Goal: Transaction & Acquisition: Purchase product/service

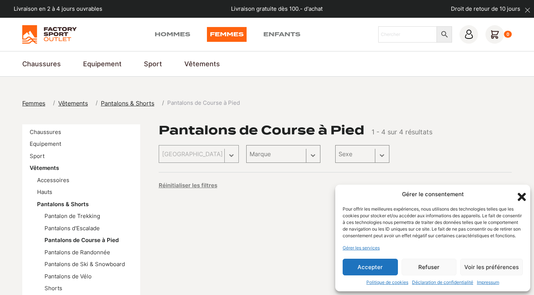
scroll to position [92, 0]
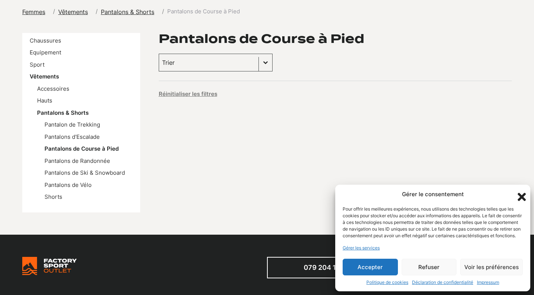
click at [517, 191] on icon "Fermer la boîte de dialogue" at bounding box center [521, 197] width 13 height 13
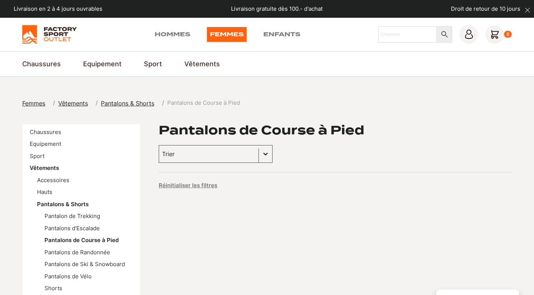
scroll to position [0, 0]
click at [54, 130] on link "Chaussures" at bounding box center [45, 132] width 31 height 7
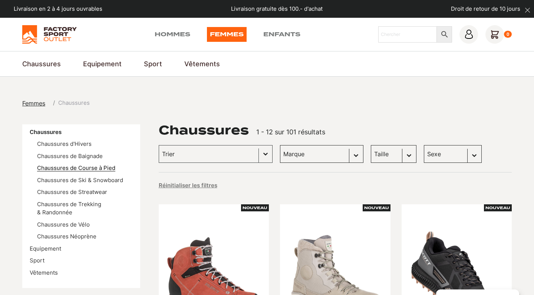
click at [100, 167] on link "Chaussures de Course à Pied" at bounding box center [76, 168] width 78 height 7
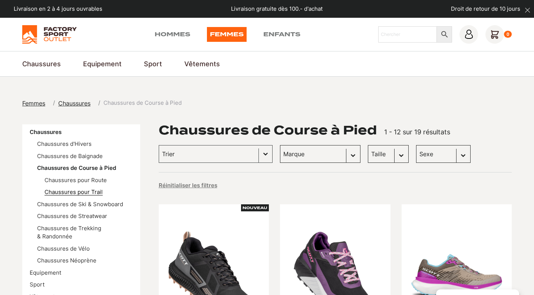
click at [99, 192] on link "Chaussures pour Trail" at bounding box center [73, 192] width 58 height 7
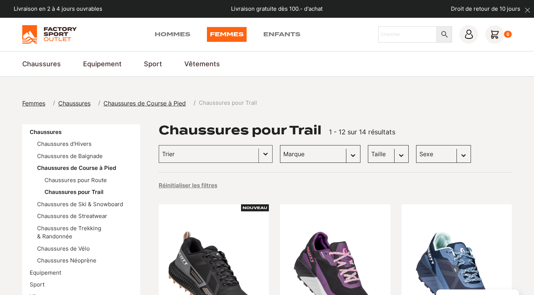
click at [326, 156] on div "Trier Trier le contenu Trier Plus récents Plus anciens Prix croissants Prix déc…" at bounding box center [335, 154] width 353 height 18
select select "scott"
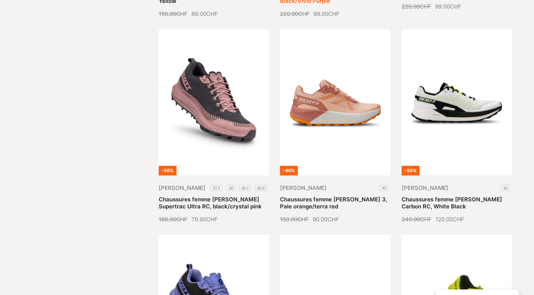
scroll to position [615, 0]
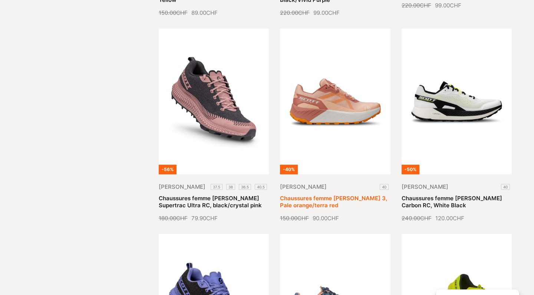
click at [320, 195] on link "Chaussures femme Scott Kinabalu 3, Pale orange/terra red" at bounding box center [333, 202] width 107 height 14
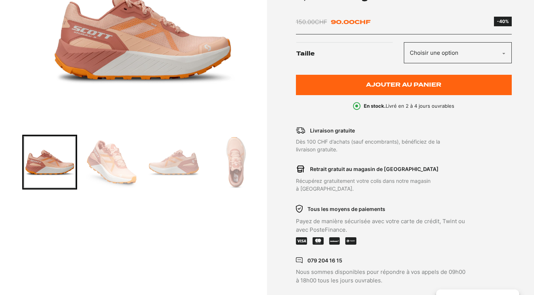
scroll to position [172, 0]
select select "40"
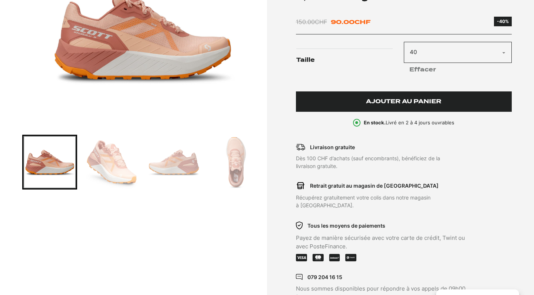
click at [403, 104] on span "Ajouter au panier" at bounding box center [403, 102] width 75 height 6
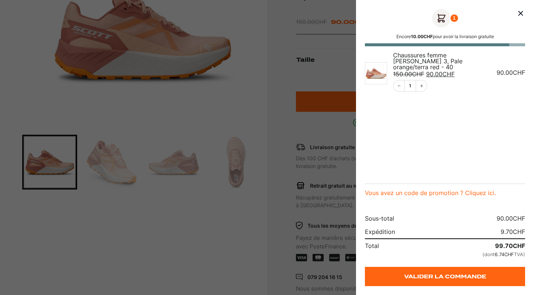
click at [265, 129] on div at bounding box center [267, 147] width 534 height 295
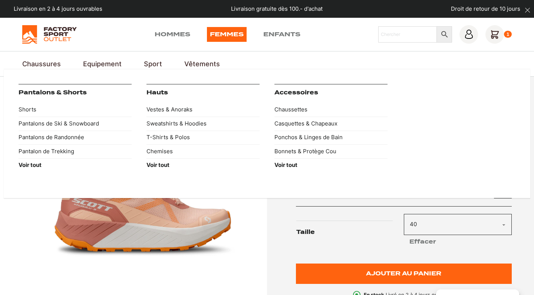
scroll to position [0, 0]
click at [167, 141] on link "T-Shirts & Polos" at bounding box center [202, 138] width 113 height 14
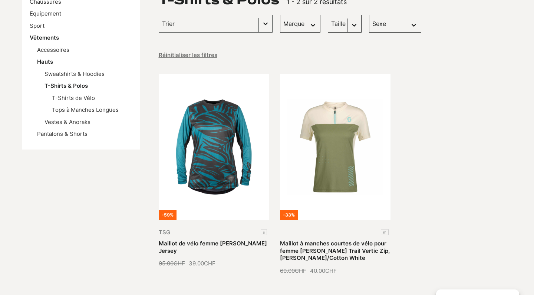
scroll to position [129, 0]
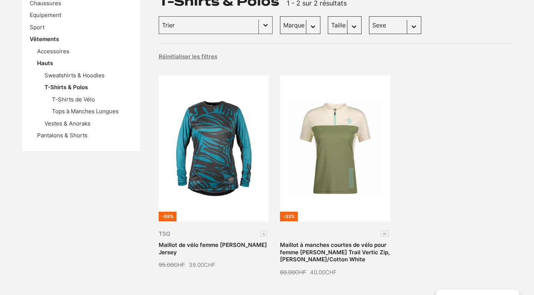
click at [81, 91] on li "T-Shirts & Polos T-Shirts de Vélo Tops à Manches Longues" at bounding box center [88, 99] width 88 height 33
click at [80, 97] on link "T-Shirts de Vélo" at bounding box center [73, 99] width 43 height 7
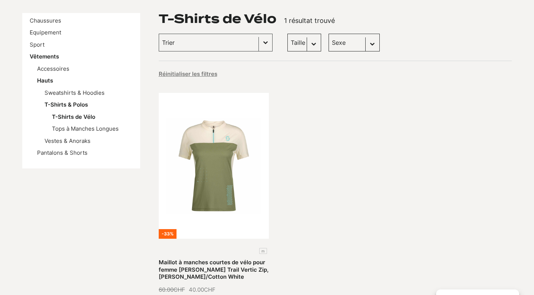
scroll to position [108, 0]
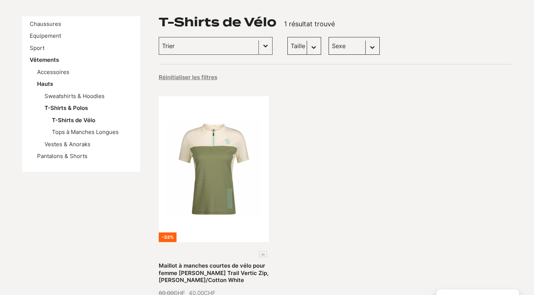
click at [115, 137] on ul "Sweatshirts & Hoodies T-Shirts & Polos T-Shirts de Vélo Tops à Manches Longues …" at bounding box center [85, 120] width 96 height 57
click at [115, 135] on ul "Sweatshirts & Hoodies T-Shirts & Polos T-Shirts de Vélo Tops à Manches Longues …" at bounding box center [85, 120] width 96 height 57
click at [115, 130] on link "Tops à Manches Longues" at bounding box center [85, 132] width 67 height 7
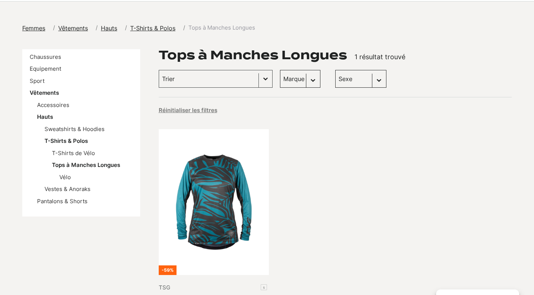
scroll to position [82, 0]
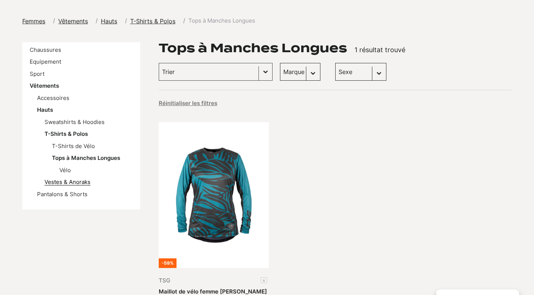
click at [79, 179] on link "Vestes & Anoraks" at bounding box center [67, 182] width 46 height 7
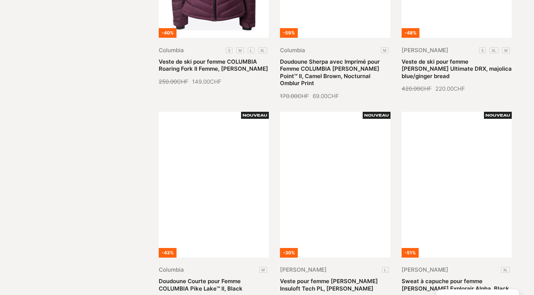
scroll to position [817, 0]
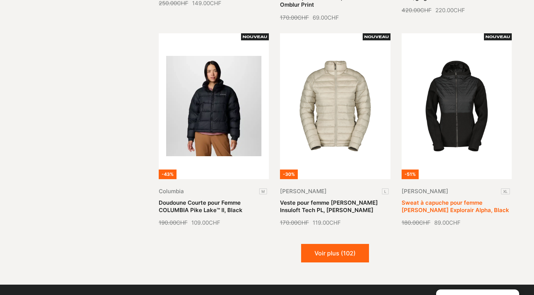
click at [468, 199] on link "Sweat à capuche pour femme SCOTT Explorair Alpha, Black" at bounding box center [454, 206] width 107 height 14
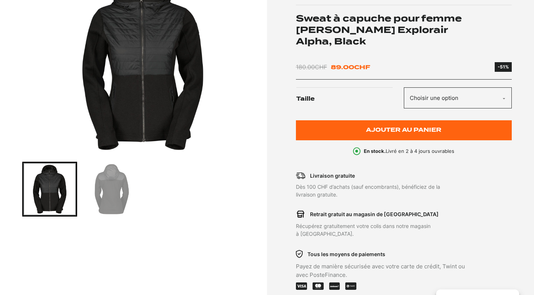
scroll to position [145, 0]
click at [113, 196] on img "Go to slide 2" at bounding box center [112, 189] width 53 height 53
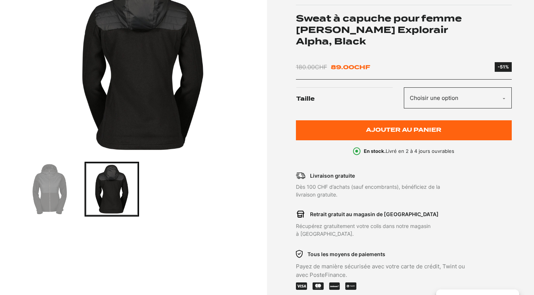
click at [77, 194] on div "Go to slide 1" at bounding box center [49, 189] width 55 height 55
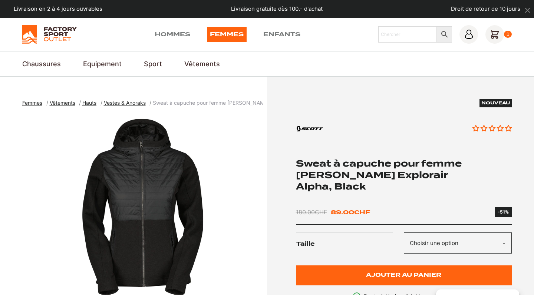
scroll to position [0, 0]
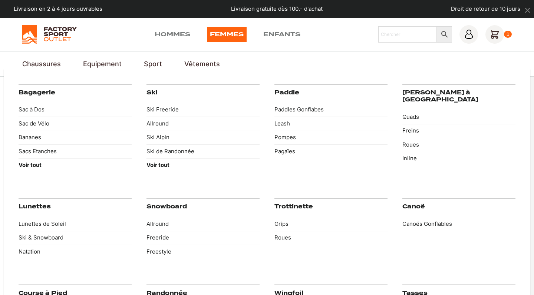
click at [105, 60] on link "Equipement" at bounding box center [102, 64] width 39 height 10
click at [164, 149] on link "Ski de Randonnée" at bounding box center [202, 152] width 113 height 14
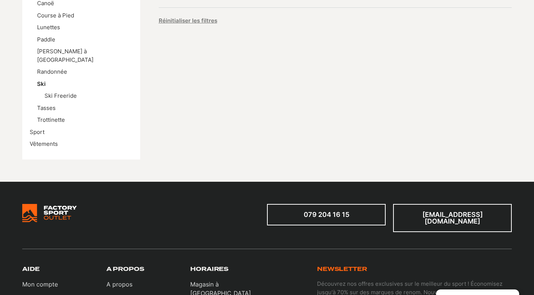
scroll to position [167, 0]
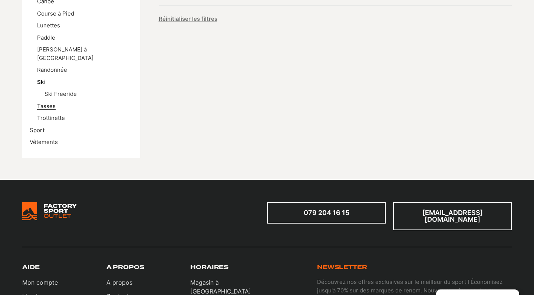
click at [52, 103] on link "Tasses" at bounding box center [46, 106] width 19 height 7
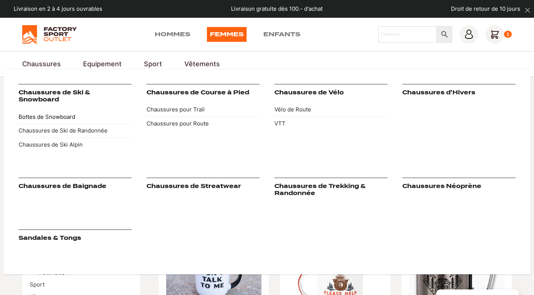
click at [53, 110] on link "Bottes de Snowboard" at bounding box center [75, 117] width 113 height 14
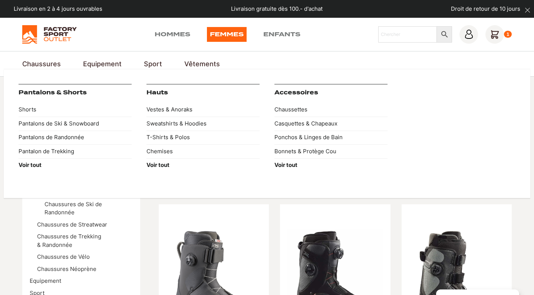
click at [155, 90] on link "Hauts" at bounding box center [156, 92] width 21 height 7
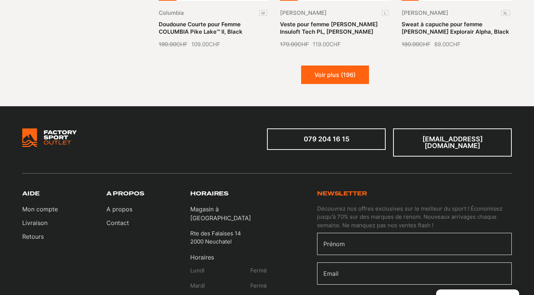
scroll to position [1004, 0]
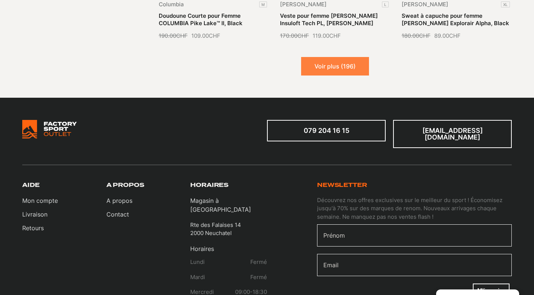
click at [347, 57] on button "Voir plus (196)" at bounding box center [335, 66] width 68 height 19
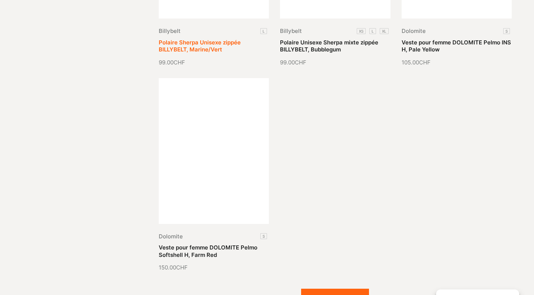
scroll to position [1597, 0]
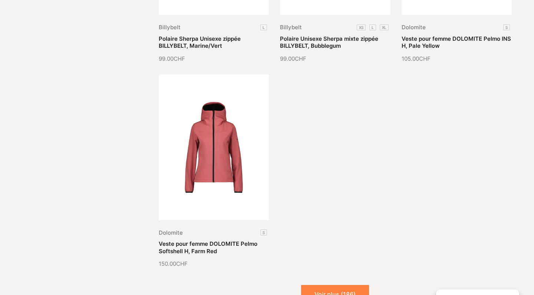
click at [302, 285] on button "Voir plus (186)" at bounding box center [335, 294] width 68 height 19
click at [317, 285] on button "Chargement..." at bounding box center [334, 294] width 67 height 19
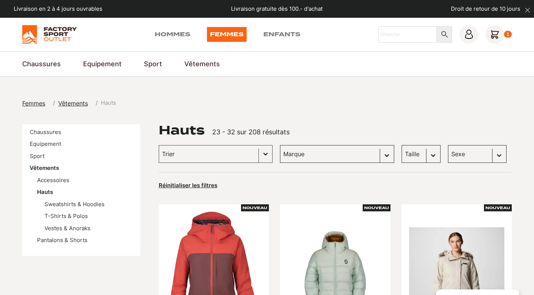
scroll to position [0, 0]
click at [246, 160] on div "Trier le contenu" at bounding box center [208, 154] width 99 height 17
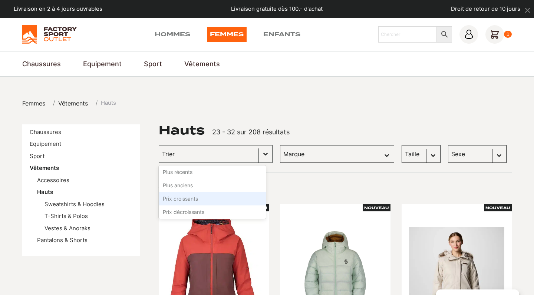
click at [219, 198] on li "Prix croissants" at bounding box center [212, 198] width 107 height 13
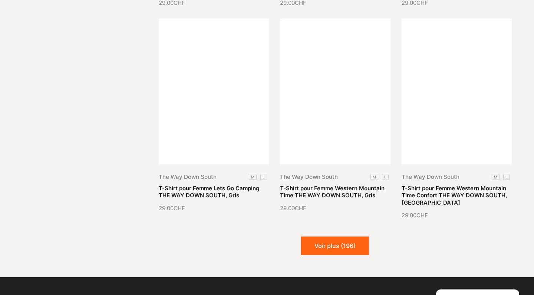
scroll to position [856, 0]
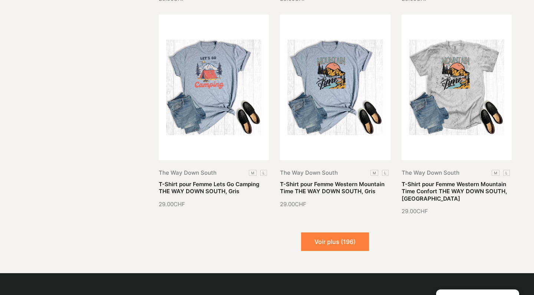
click at [355, 233] on button "Voir plus (196)" at bounding box center [335, 242] width 68 height 19
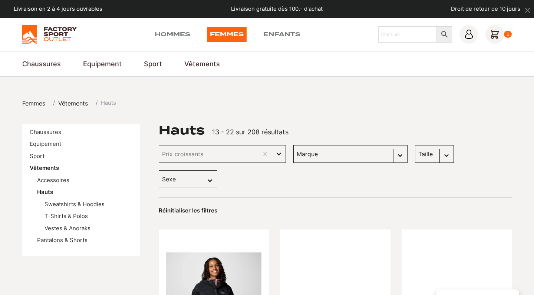
scroll to position [0, 0]
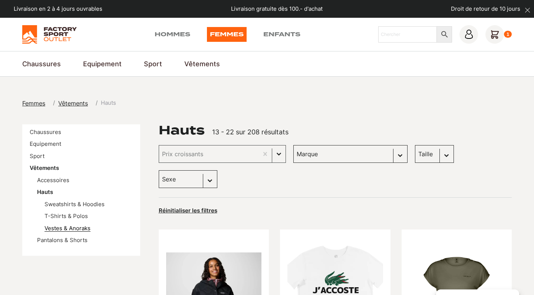
click at [87, 225] on link "Vestes & Anoraks" at bounding box center [67, 228] width 46 height 7
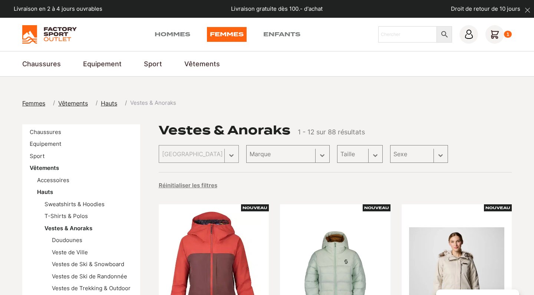
scroll to position [102, 0]
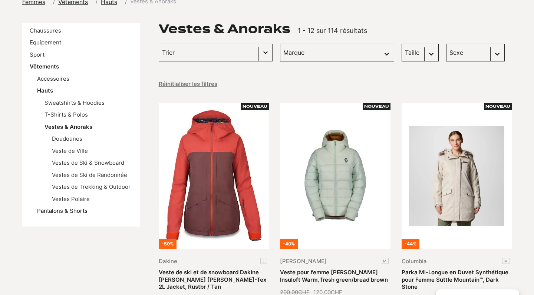
click at [83, 207] on link "Pantalons & Shorts" at bounding box center [62, 210] width 50 height 7
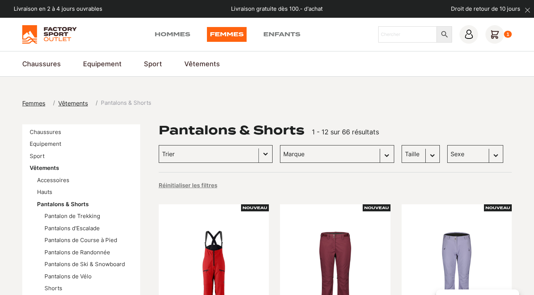
click at [249, 150] on div "Trier le contenu" at bounding box center [208, 154] width 99 height 17
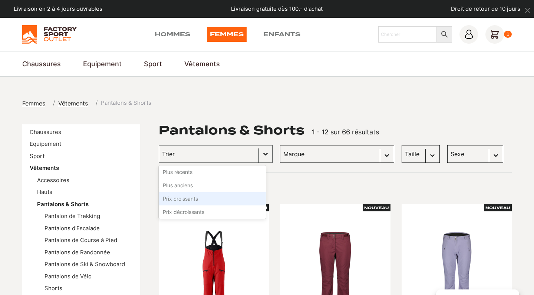
click at [222, 199] on li "Prix croissants" at bounding box center [212, 198] width 107 height 13
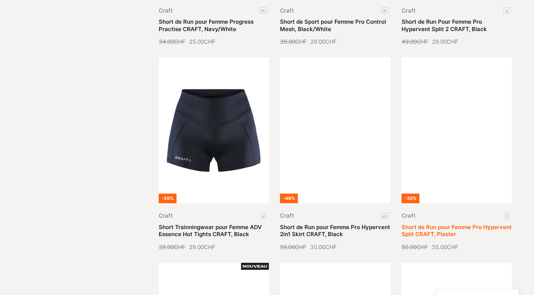
scroll to position [375, 0]
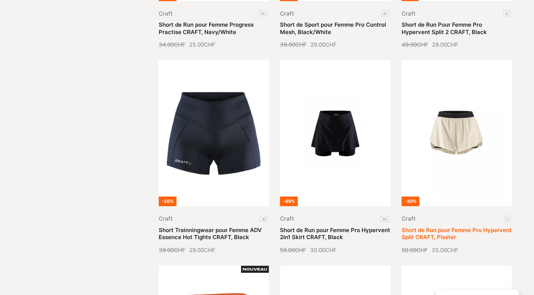
click at [453, 227] on link "Short de Run pour Femme Pro Hypervent Split CRAFT, Plaster" at bounding box center [456, 234] width 110 height 14
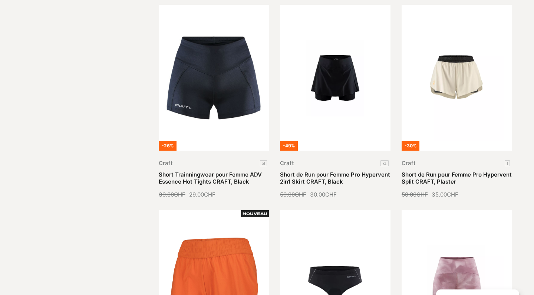
scroll to position [462, 0]
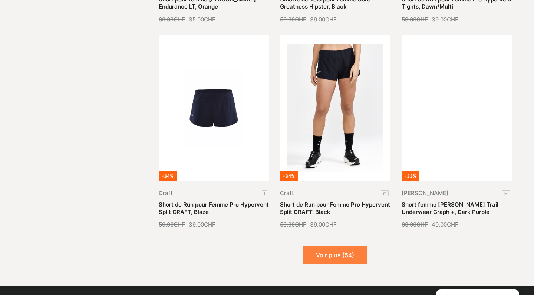
scroll to position [811, 0]
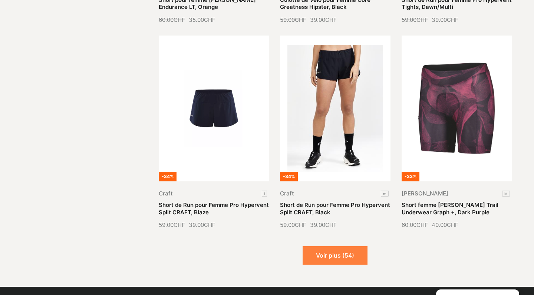
click at [343, 246] on button "Voir plus (54)" at bounding box center [334, 255] width 65 height 19
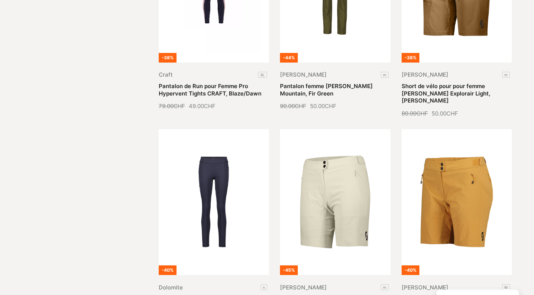
scroll to position [1429, 0]
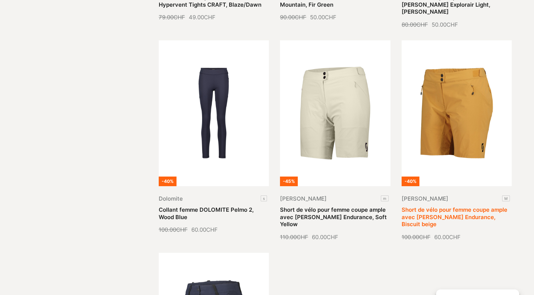
click at [464, 206] on link "Short de vélo pour femme coupe ample avec [PERSON_NAME] Endurance, Biscuit beige" at bounding box center [454, 216] width 106 height 21
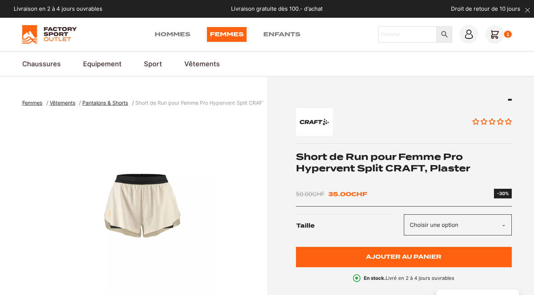
drag, startPoint x: 0, startPoint y: 0, endPoint x: 424, endPoint y: 229, distance: 481.9
click at [424, 229] on select "Choisir une option L" at bounding box center [458, 225] width 108 height 21
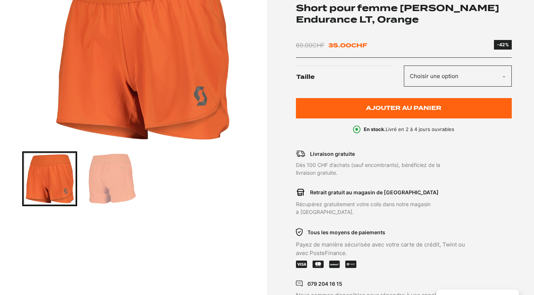
scroll to position [157, 0]
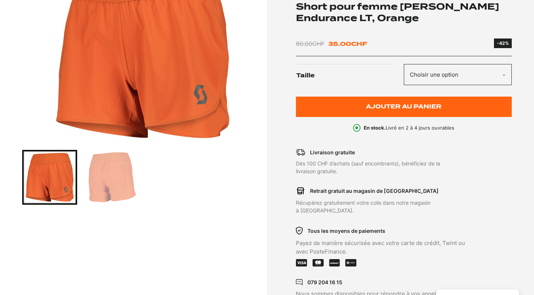
click at [127, 164] on img "Go to slide 2" at bounding box center [112, 177] width 53 height 53
